Goal: Navigation & Orientation: Find specific page/section

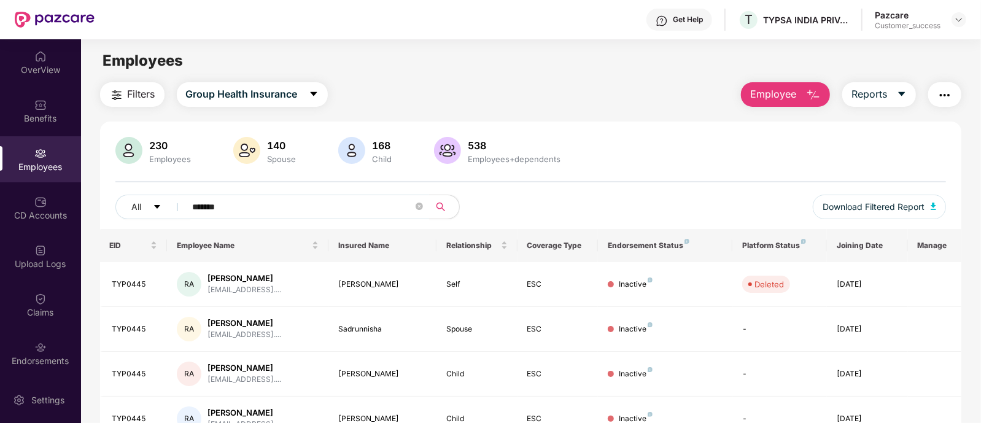
scroll to position [59, 0]
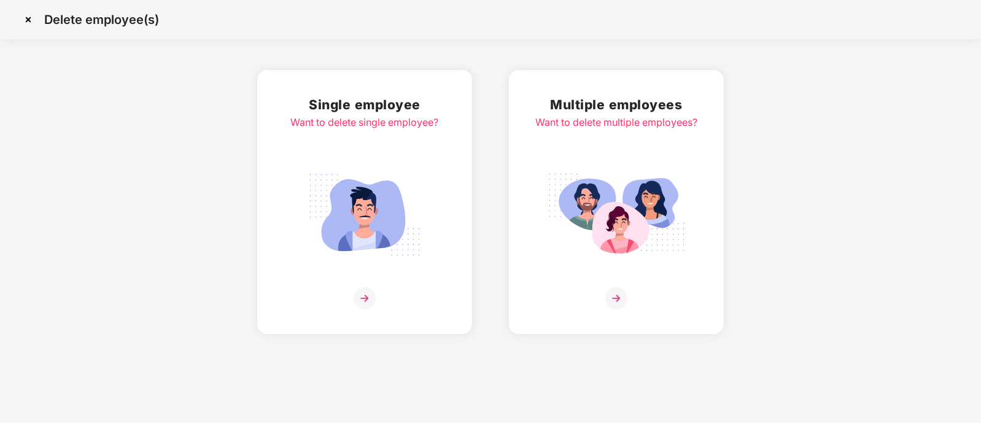
click at [32, 17] on img at bounding box center [28, 20] width 20 height 20
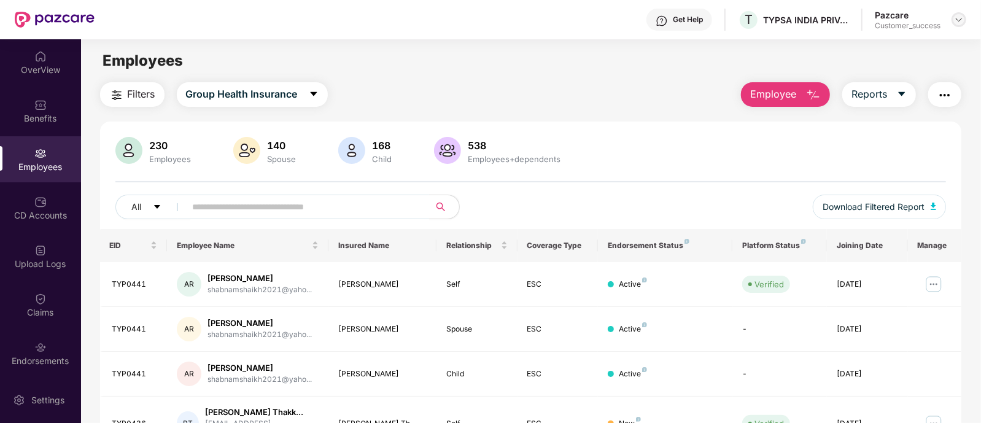
click at [961, 19] on img at bounding box center [959, 20] width 10 height 10
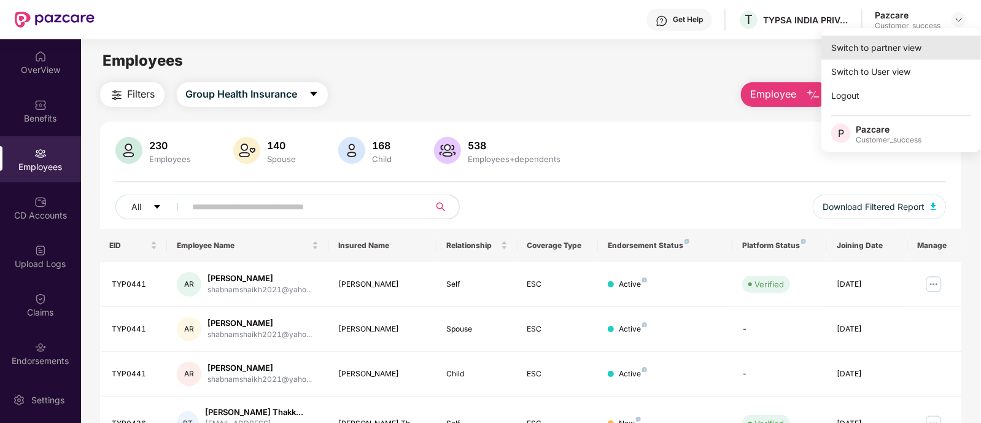
click at [900, 50] on div "Switch to partner view" at bounding box center [902, 48] width 160 height 24
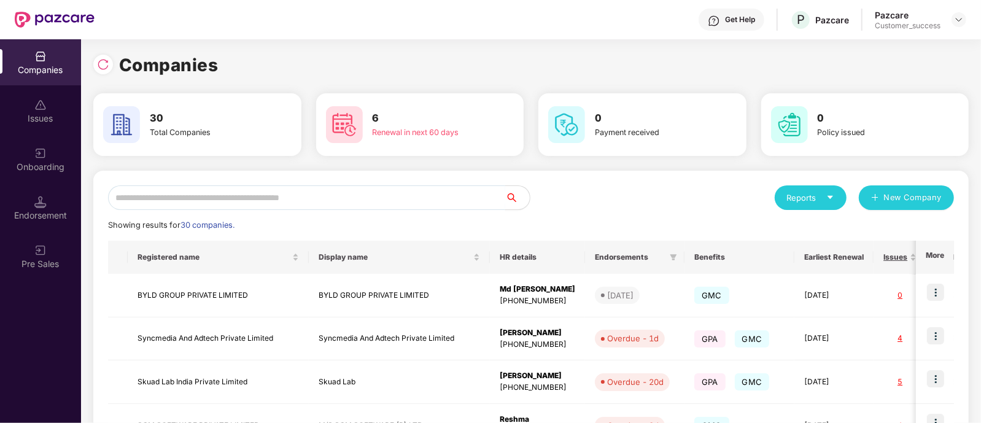
click at [284, 188] on input "text" at bounding box center [306, 197] width 397 height 25
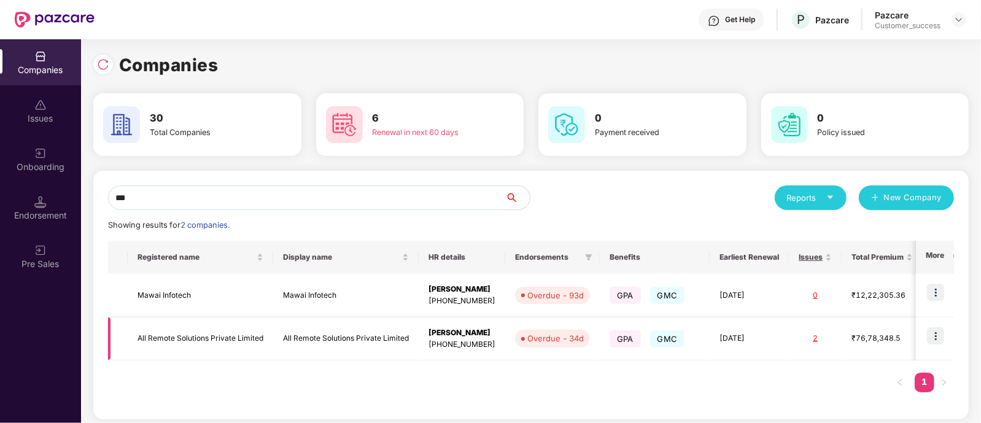
type input "***"
click at [937, 330] on img at bounding box center [935, 335] width 17 height 17
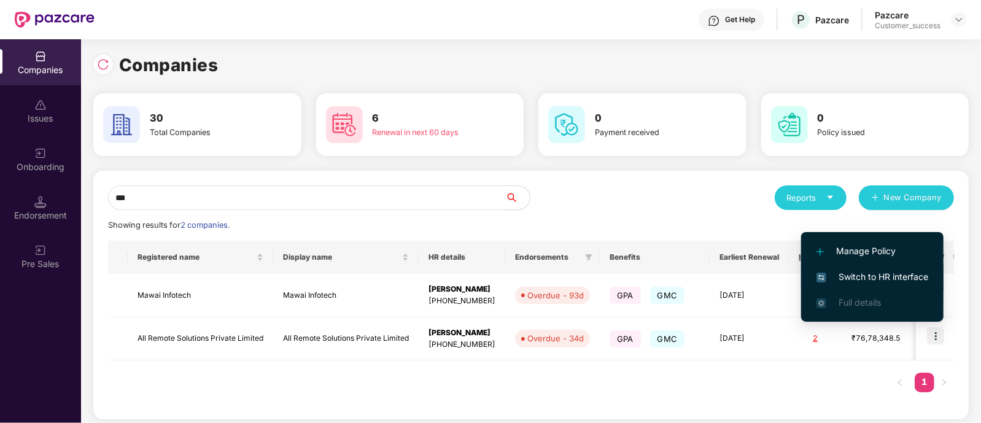
click at [857, 276] on span "Switch to HR interface" at bounding box center [873, 277] width 112 height 14
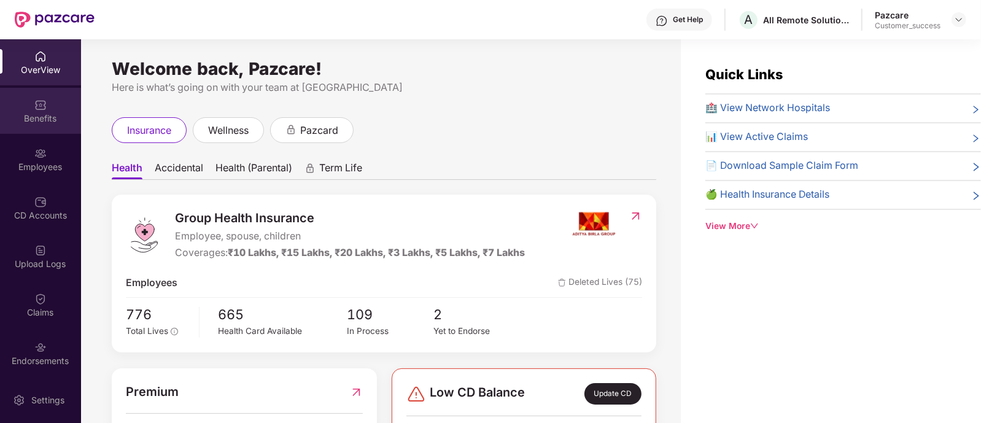
click at [40, 111] on div "Benefits" at bounding box center [40, 111] width 81 height 46
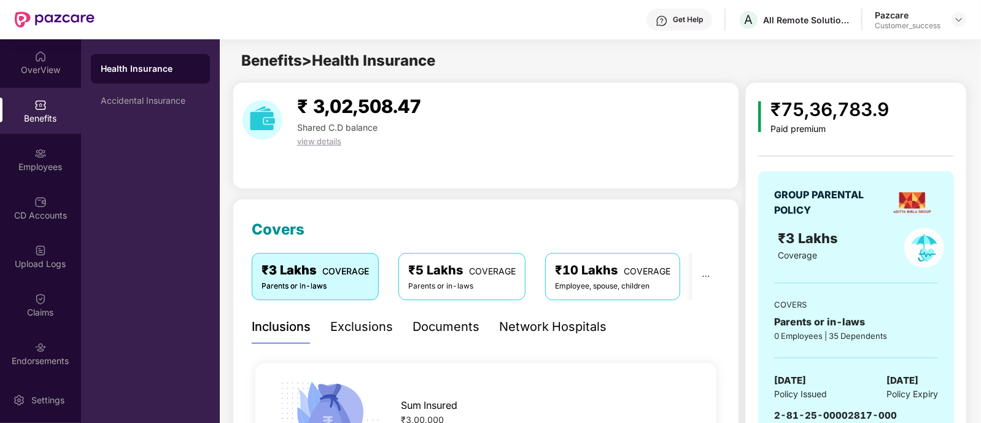
click at [445, 324] on div "Documents" at bounding box center [446, 326] width 67 height 19
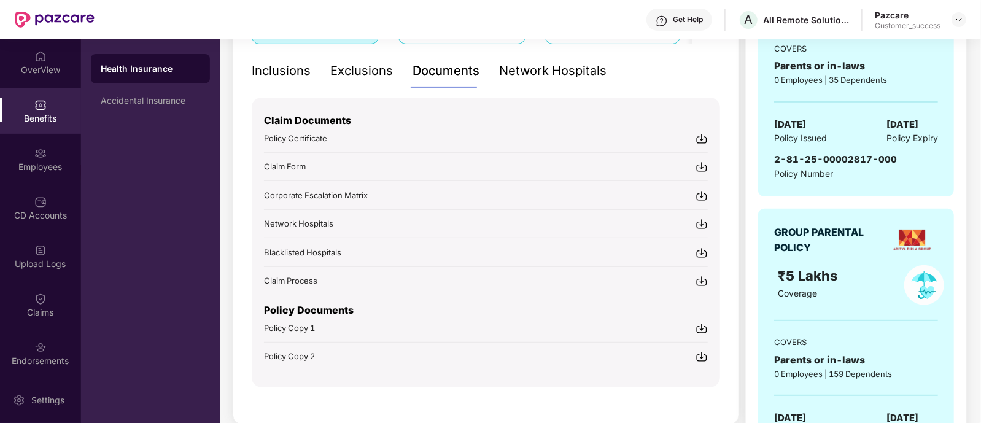
scroll to position [324, 0]
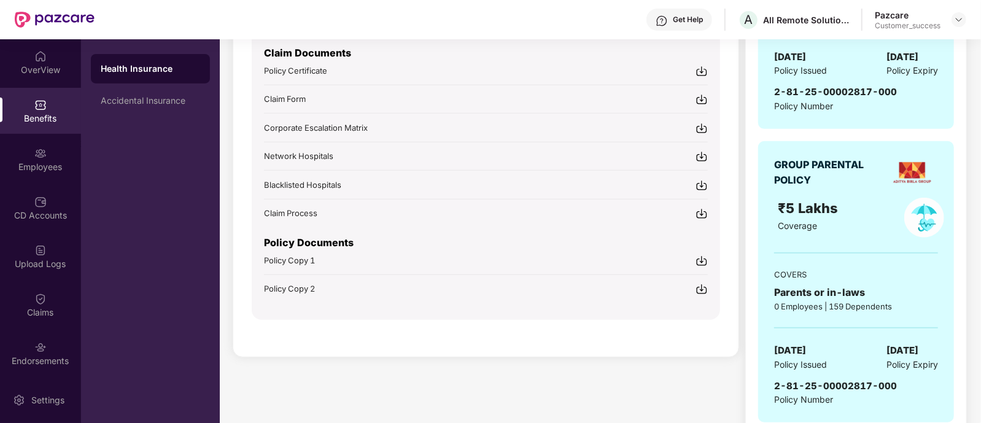
click at [698, 256] on img at bounding box center [702, 261] width 12 height 12
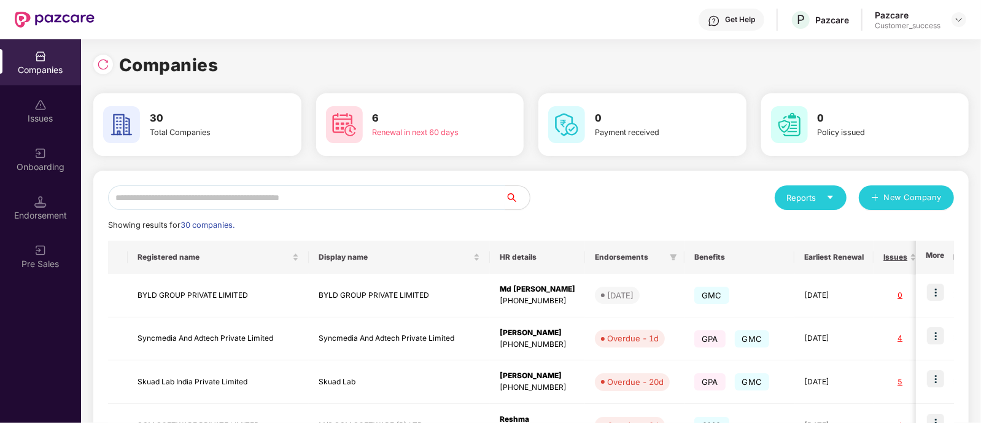
click at [399, 200] on input "text" at bounding box center [306, 197] width 397 height 25
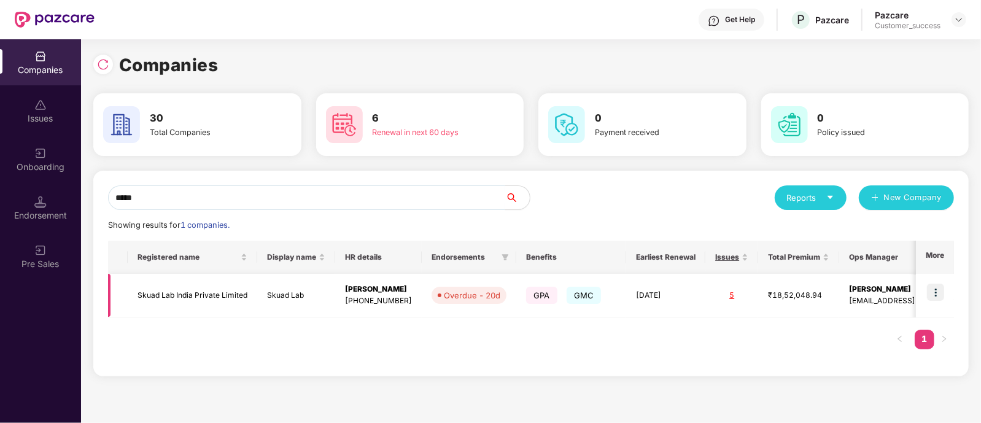
type input "*****"
click at [935, 290] on img at bounding box center [935, 292] width 17 height 17
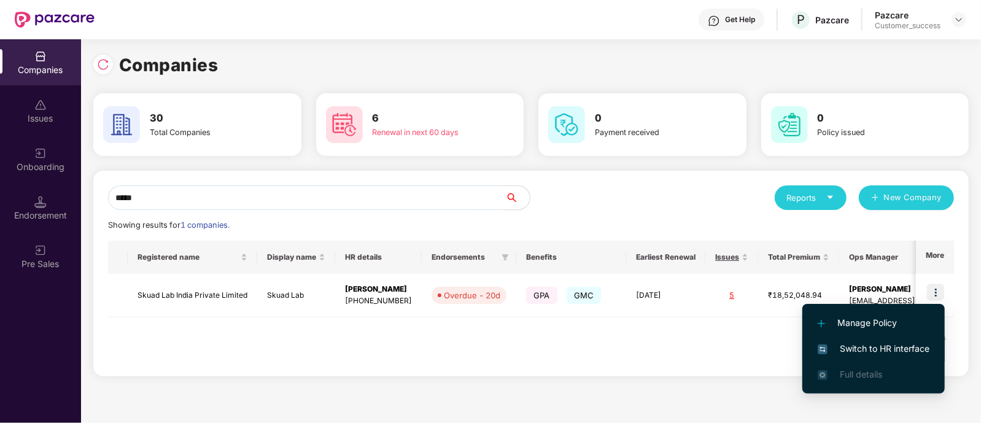
click at [854, 343] on span "Switch to HR interface" at bounding box center [874, 349] width 112 height 14
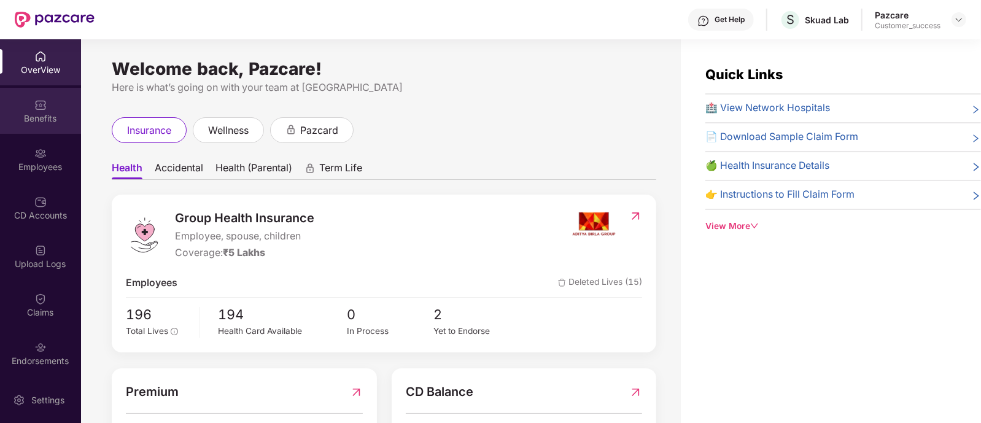
click at [31, 122] on div "Benefits" at bounding box center [40, 118] width 81 height 12
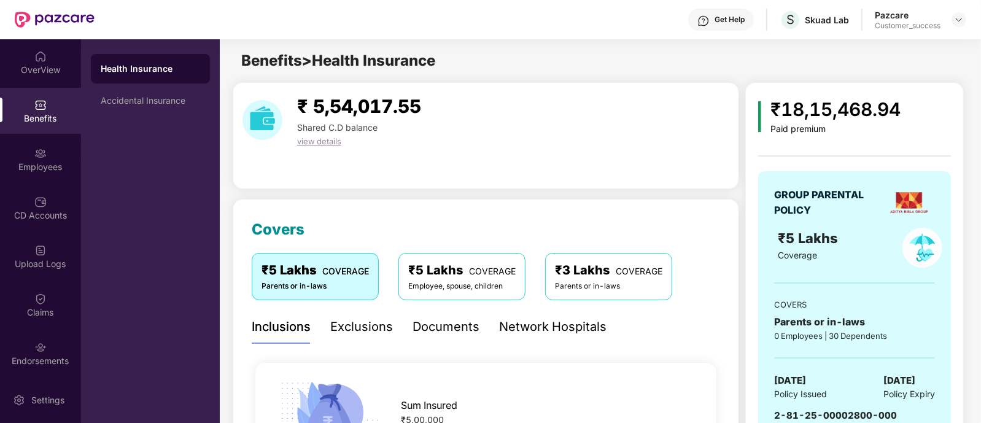
click at [436, 320] on div "Documents" at bounding box center [446, 326] width 67 height 19
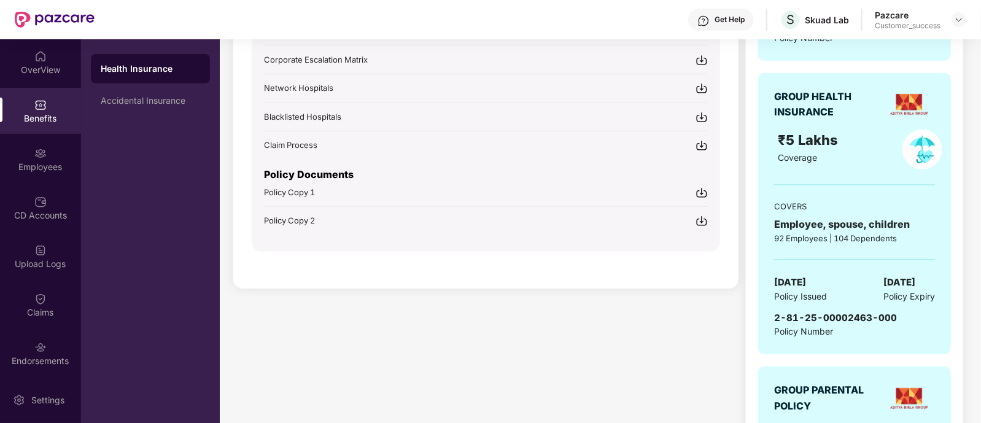
scroll to position [279, 0]
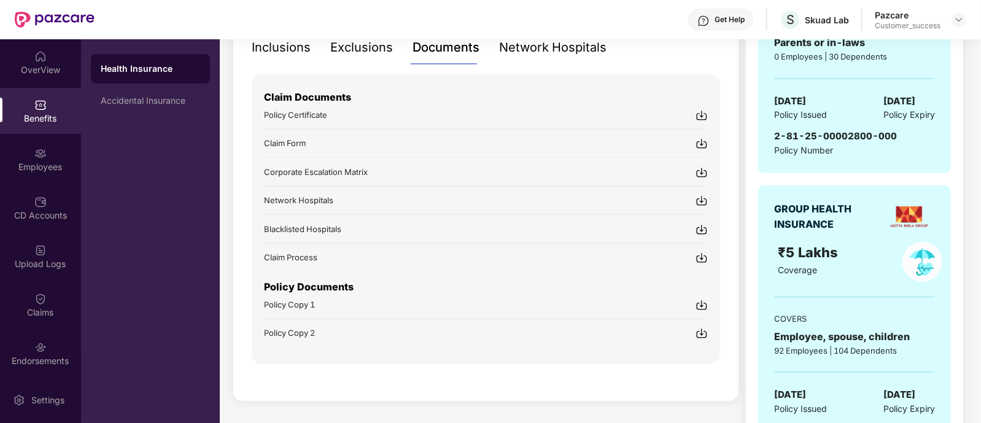
click at [705, 299] on img at bounding box center [702, 305] width 12 height 12
